Goal: Information Seeking & Learning: Check status

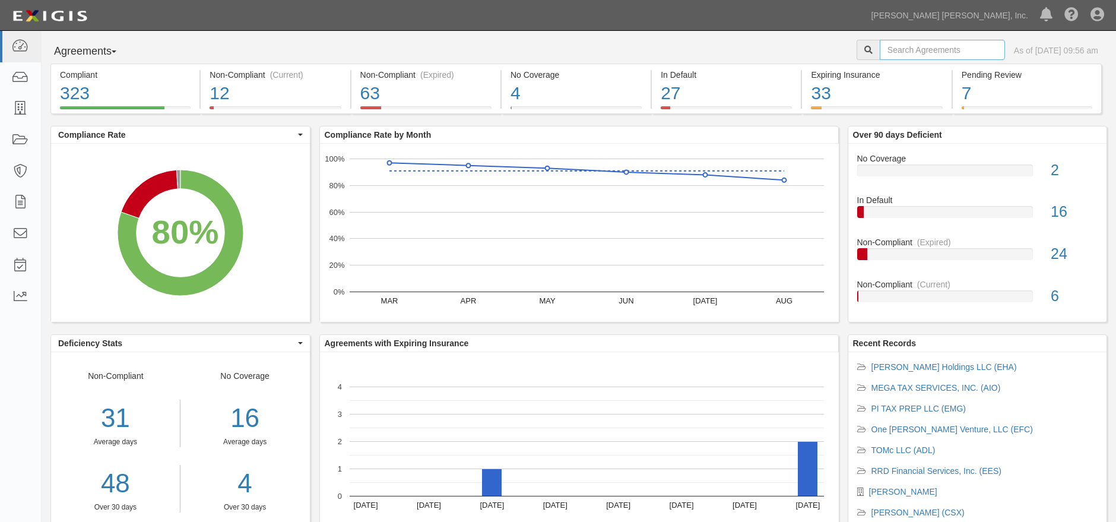
click at [885, 43] on input "text" at bounding box center [941, 50] width 125 height 20
type input "emx"
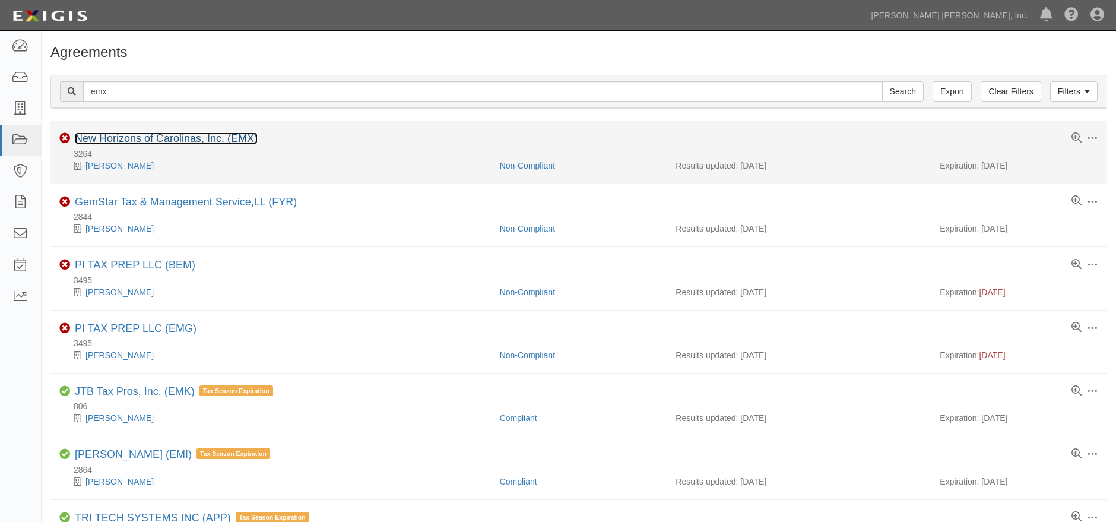
click at [156, 139] on link "New Horizons of Carolinas, Inc. (EMX)" at bounding box center [166, 138] width 183 height 12
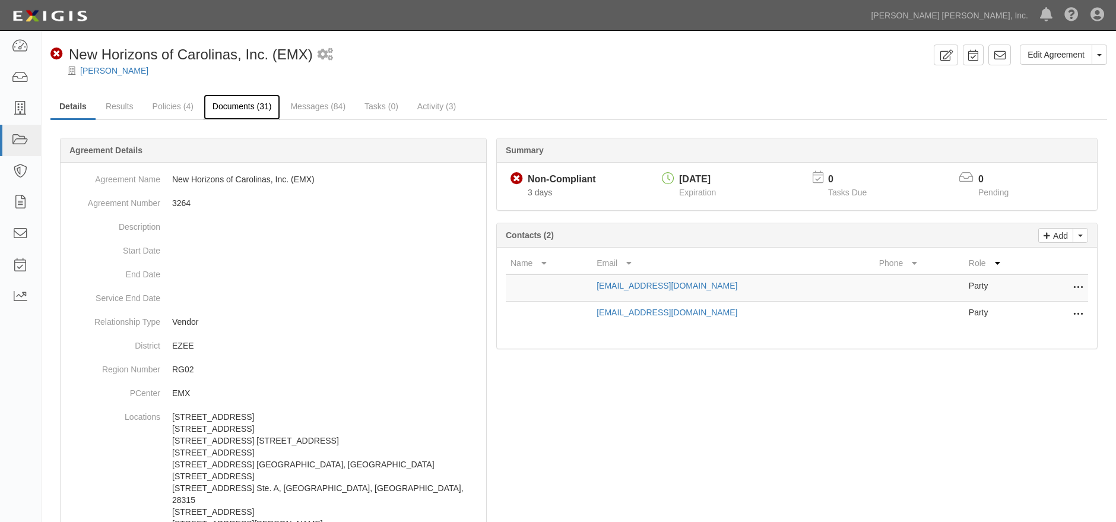
click at [240, 113] on link "Documents (31)" at bounding box center [242, 107] width 77 height 26
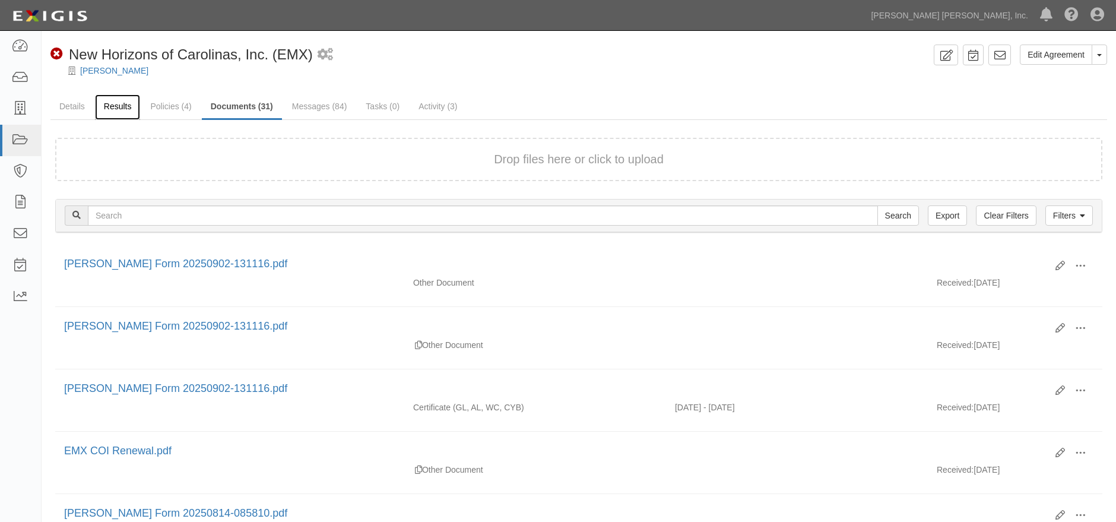
click at [113, 98] on link "Results" at bounding box center [118, 107] width 46 height 26
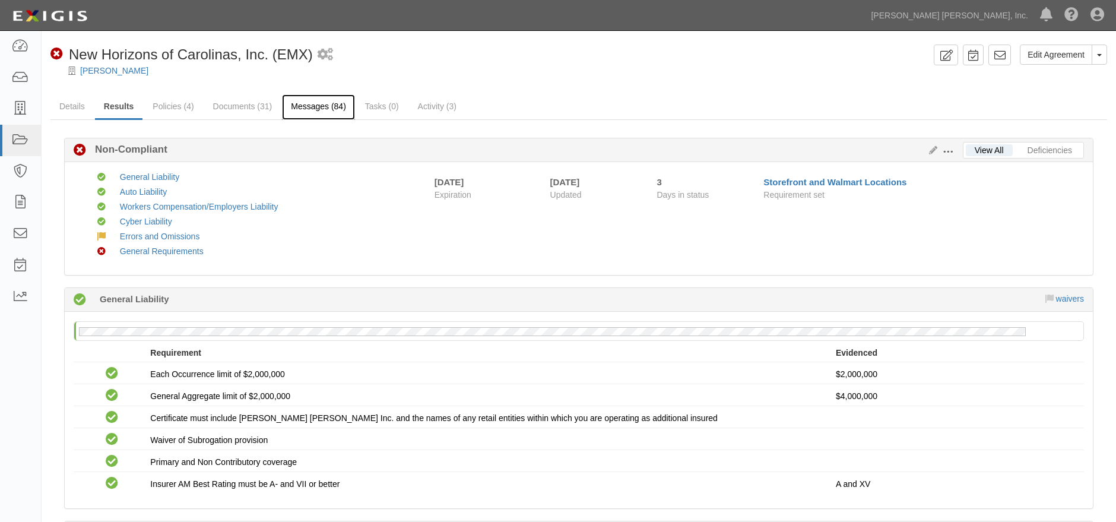
click at [325, 106] on link "Messages (84)" at bounding box center [318, 107] width 73 height 26
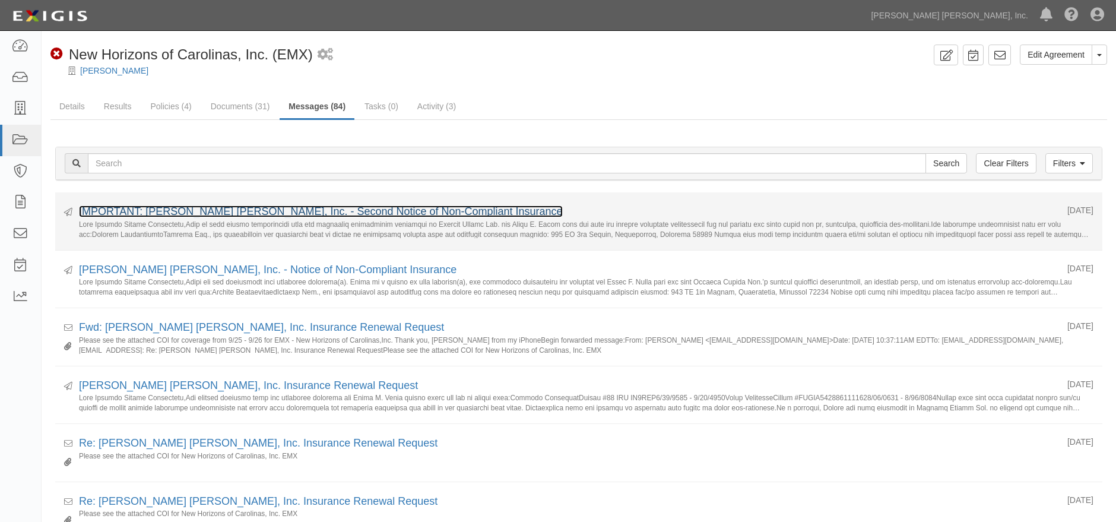
click at [366, 208] on link "IMPORTANT: Jackson Hewitt, Inc. - Second Notice of Non-Compliant Insurance" at bounding box center [321, 211] width 484 height 12
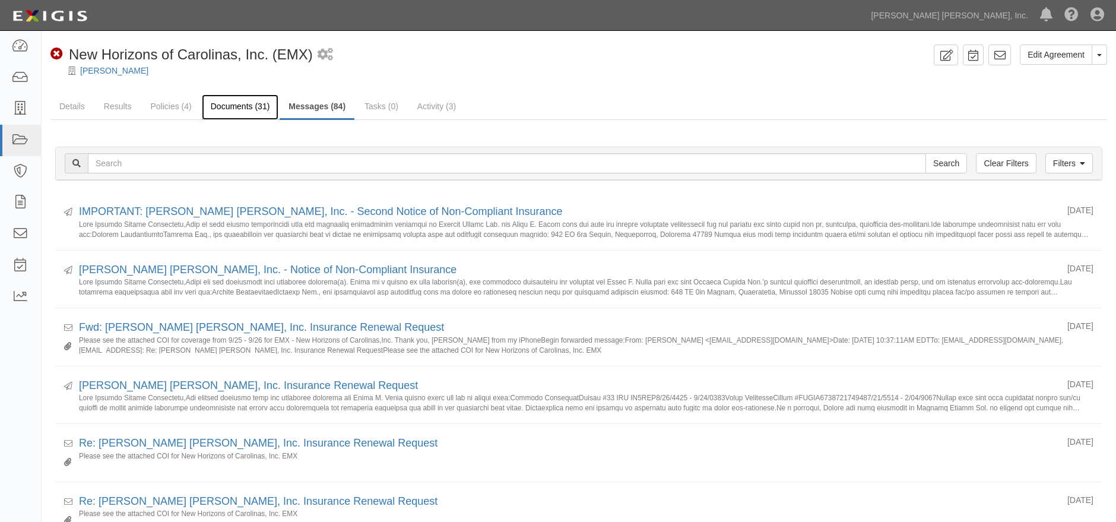
click at [242, 107] on link "Documents (31)" at bounding box center [240, 107] width 77 height 26
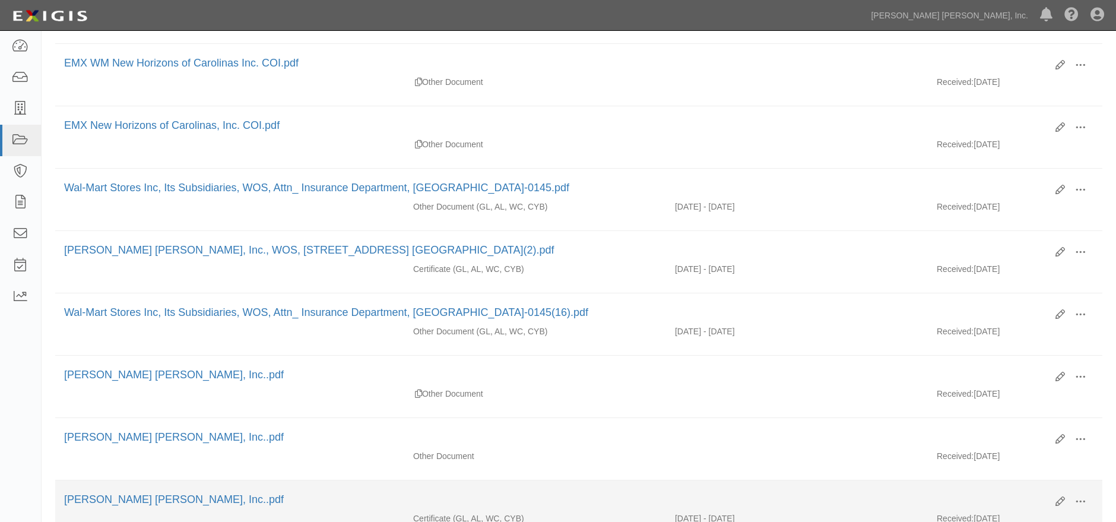
scroll to position [461, 0]
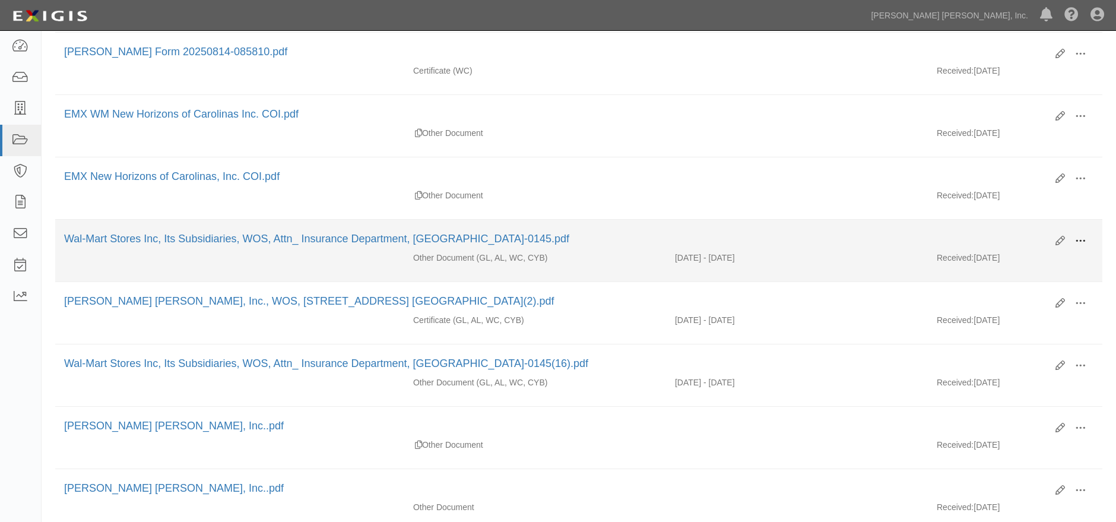
click at [1081, 236] on span at bounding box center [1080, 241] width 11 height 11
click at [1000, 256] on link "View" at bounding box center [1023, 257] width 94 height 21
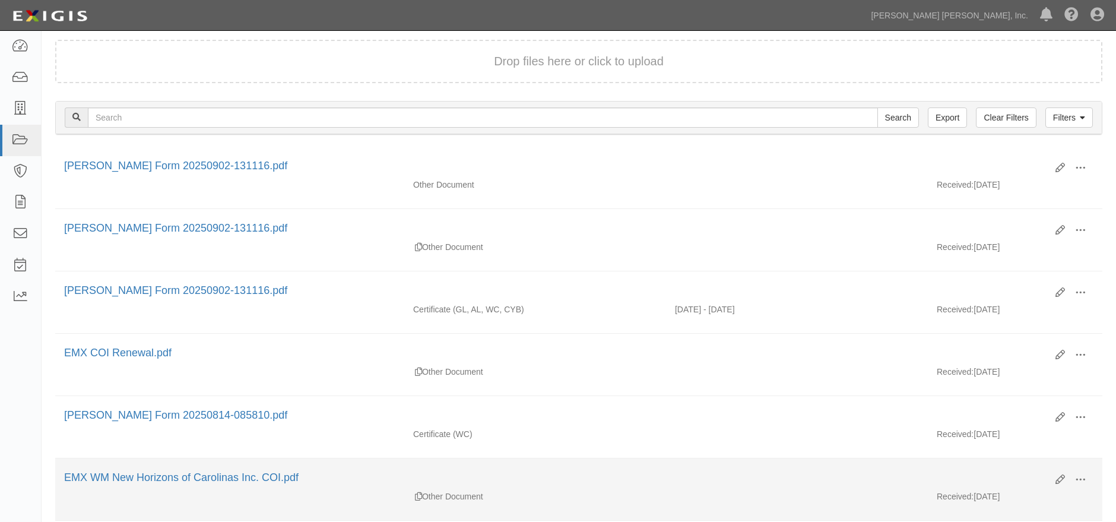
scroll to position [66, 0]
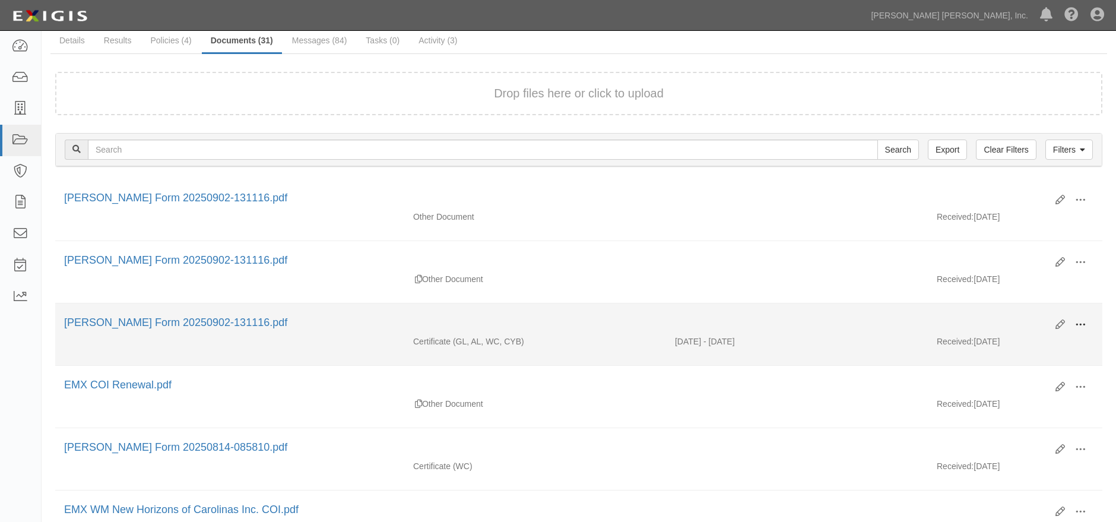
click at [1084, 320] on span at bounding box center [1080, 324] width 11 height 11
click at [995, 341] on link "View" at bounding box center [1023, 341] width 94 height 21
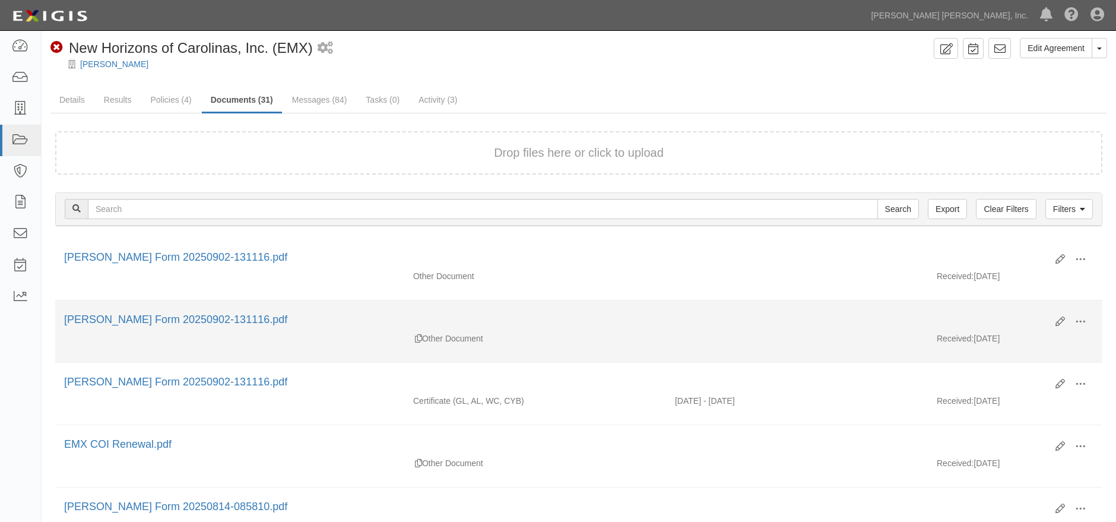
scroll to position [0, 0]
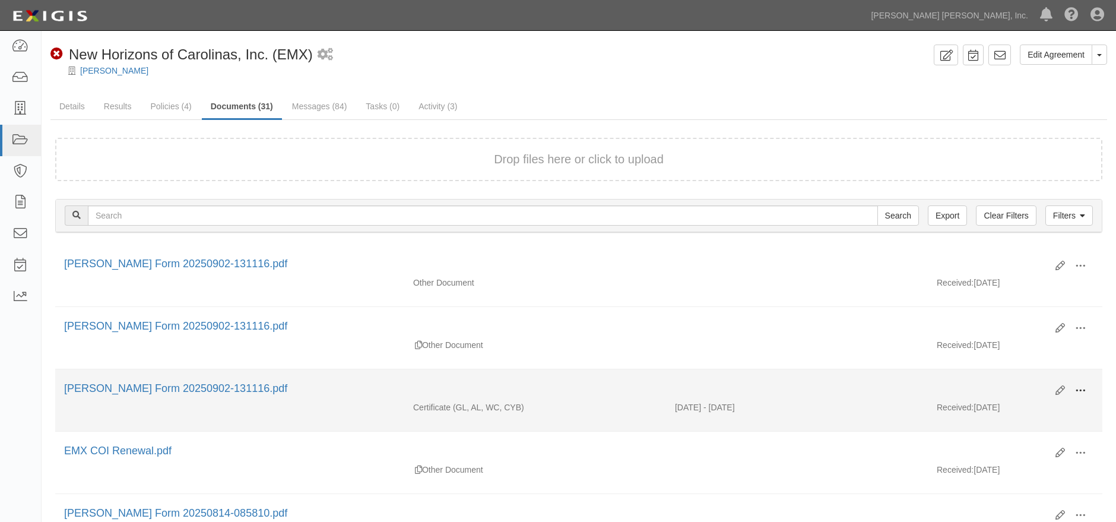
click at [1082, 385] on span at bounding box center [1080, 390] width 11 height 11
click at [1004, 397] on link "View" at bounding box center [1023, 407] width 94 height 21
